Goal: Task Accomplishment & Management: Use online tool/utility

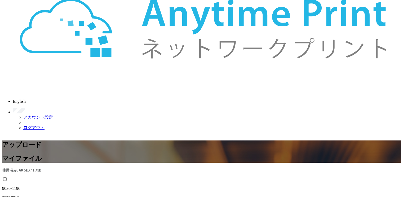
scroll to position [106, 0]
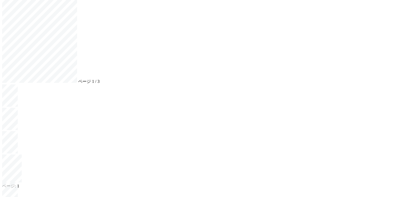
click at [261, 84] on div "ページ 3 / 3" at bounding box center [201, 31] width 399 height 108
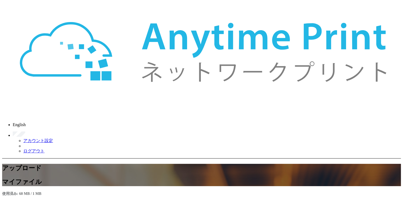
scroll to position [0, 0]
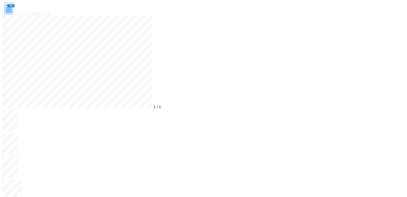
click at [401, 2] on icon at bounding box center [401, 2] width 0 height 0
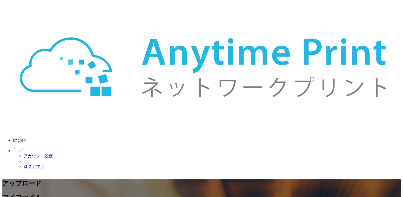
scroll to position [0, 0]
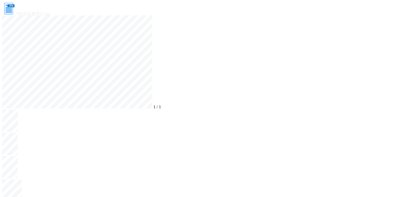
click at [401, 2] on icon at bounding box center [401, 2] width 0 height 0
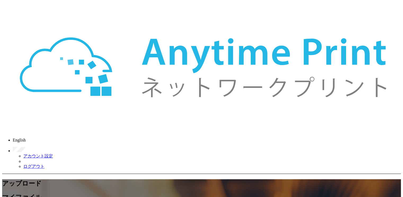
scroll to position [106, 0]
drag, startPoint x: 360, startPoint y: 132, endPoint x: 358, endPoint y: 134, distance: 3.4
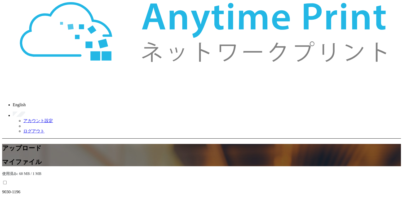
scroll to position [0, 0]
